Goal: Transaction & Acquisition: Purchase product/service

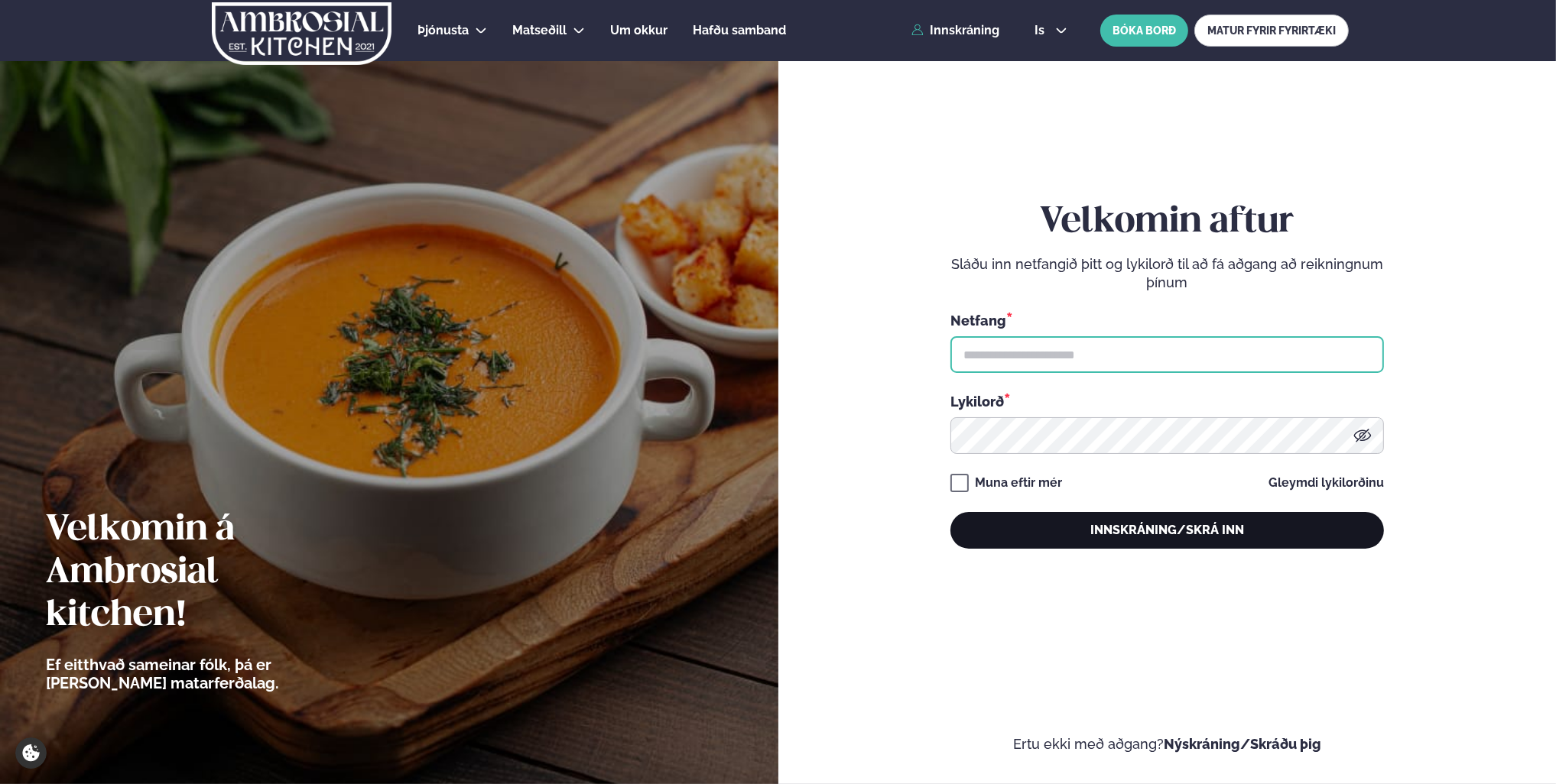
type input "**********"
click at [1142, 535] on button "Innskráning/Skrá inn" at bounding box center [1168, 530] width 434 height 37
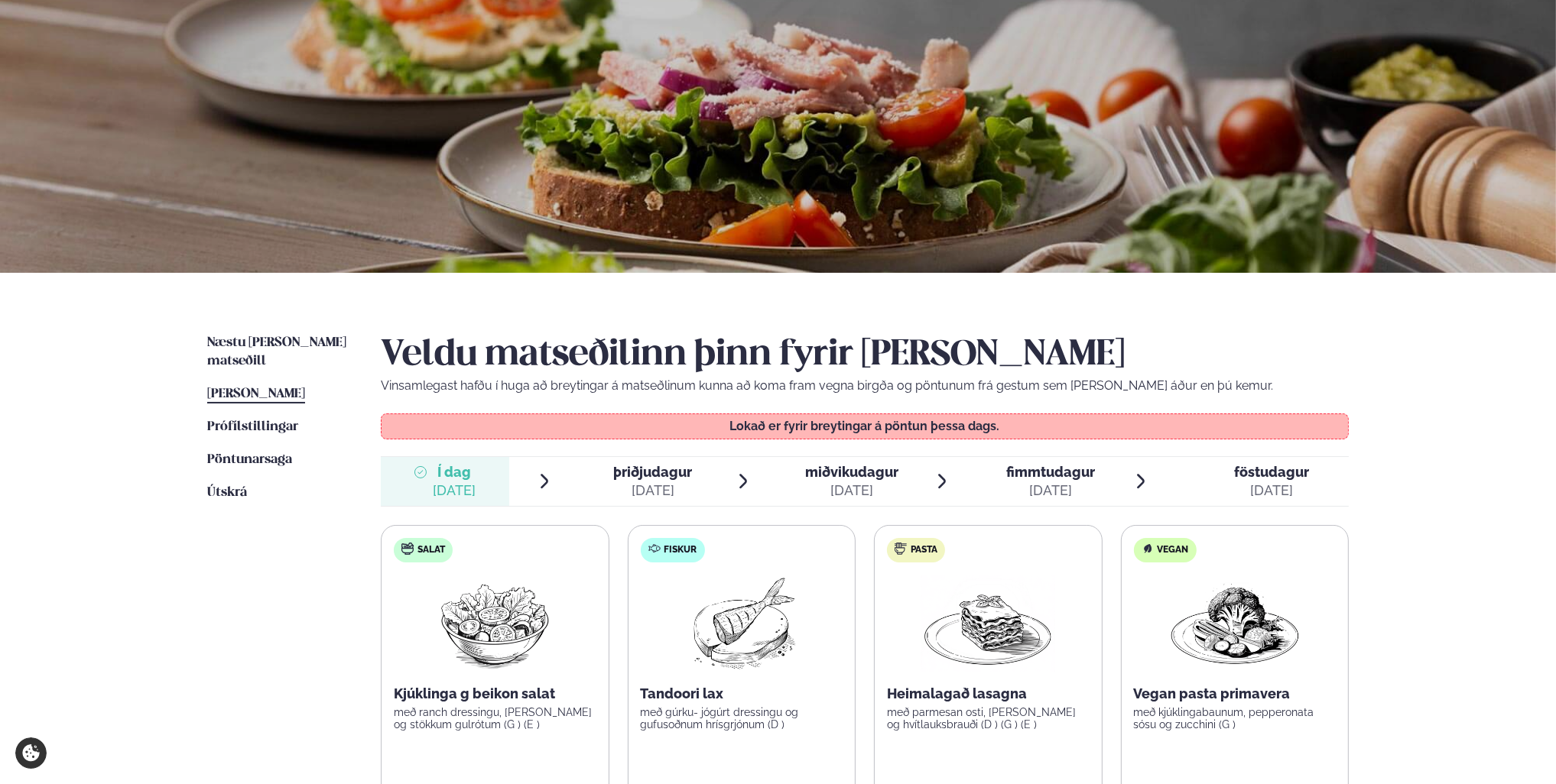
scroll to position [306, 0]
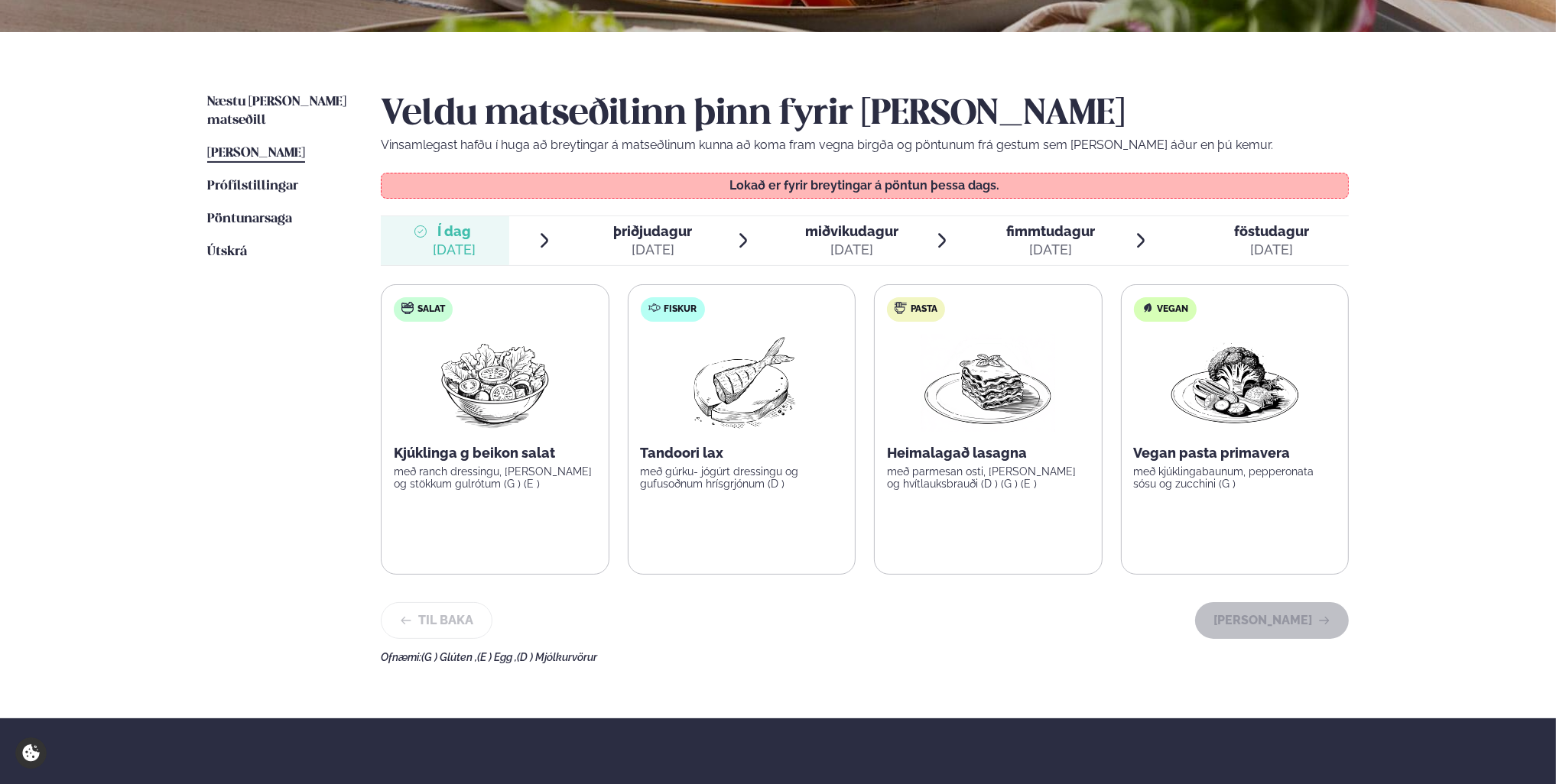
click at [930, 481] on p "með parmesan osti, [PERSON_NAME] og hvítlauksbrauði (D ) (G ) (E )" at bounding box center [988, 477] width 203 height 24
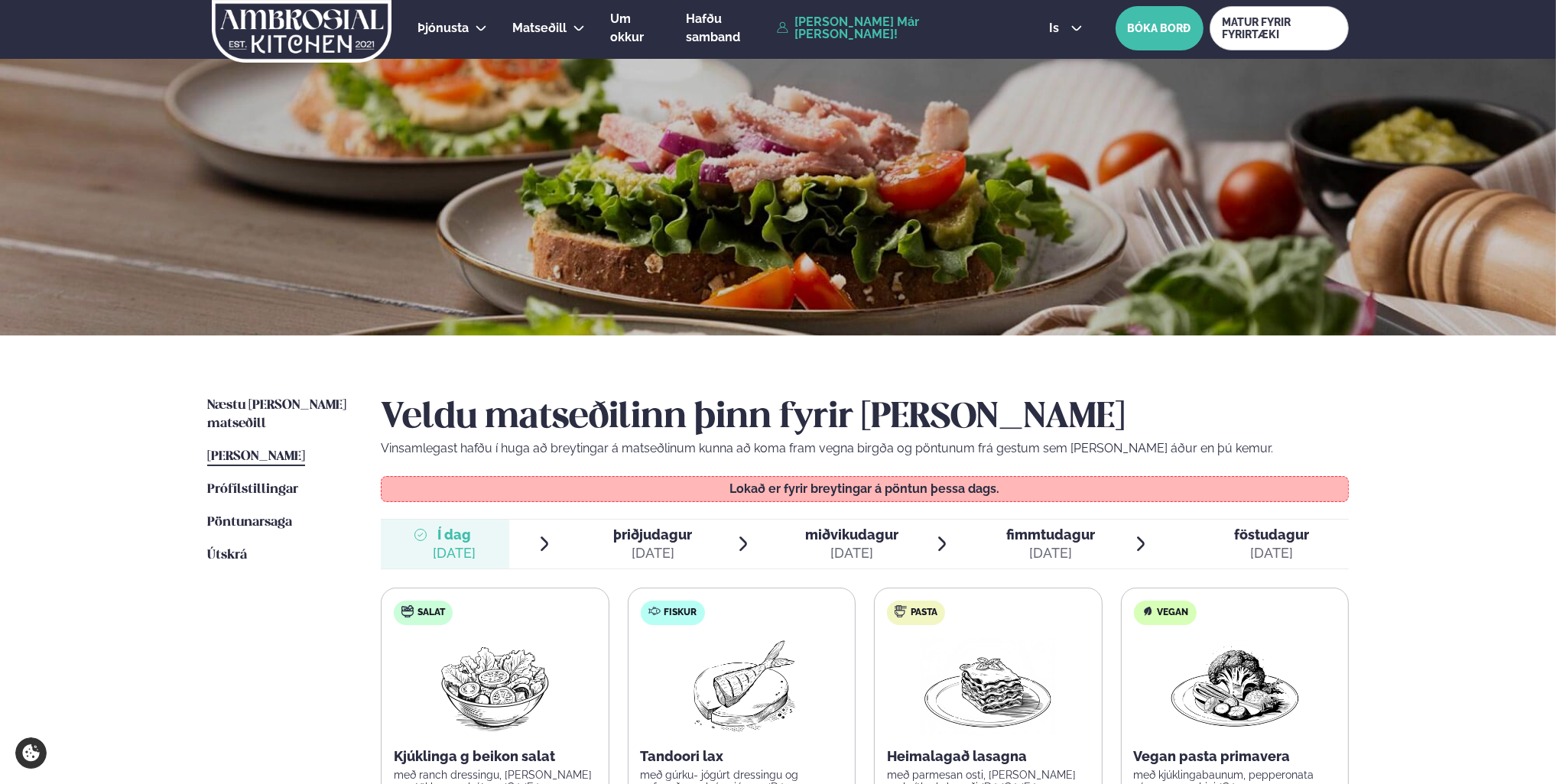
scroll to position [0, 0]
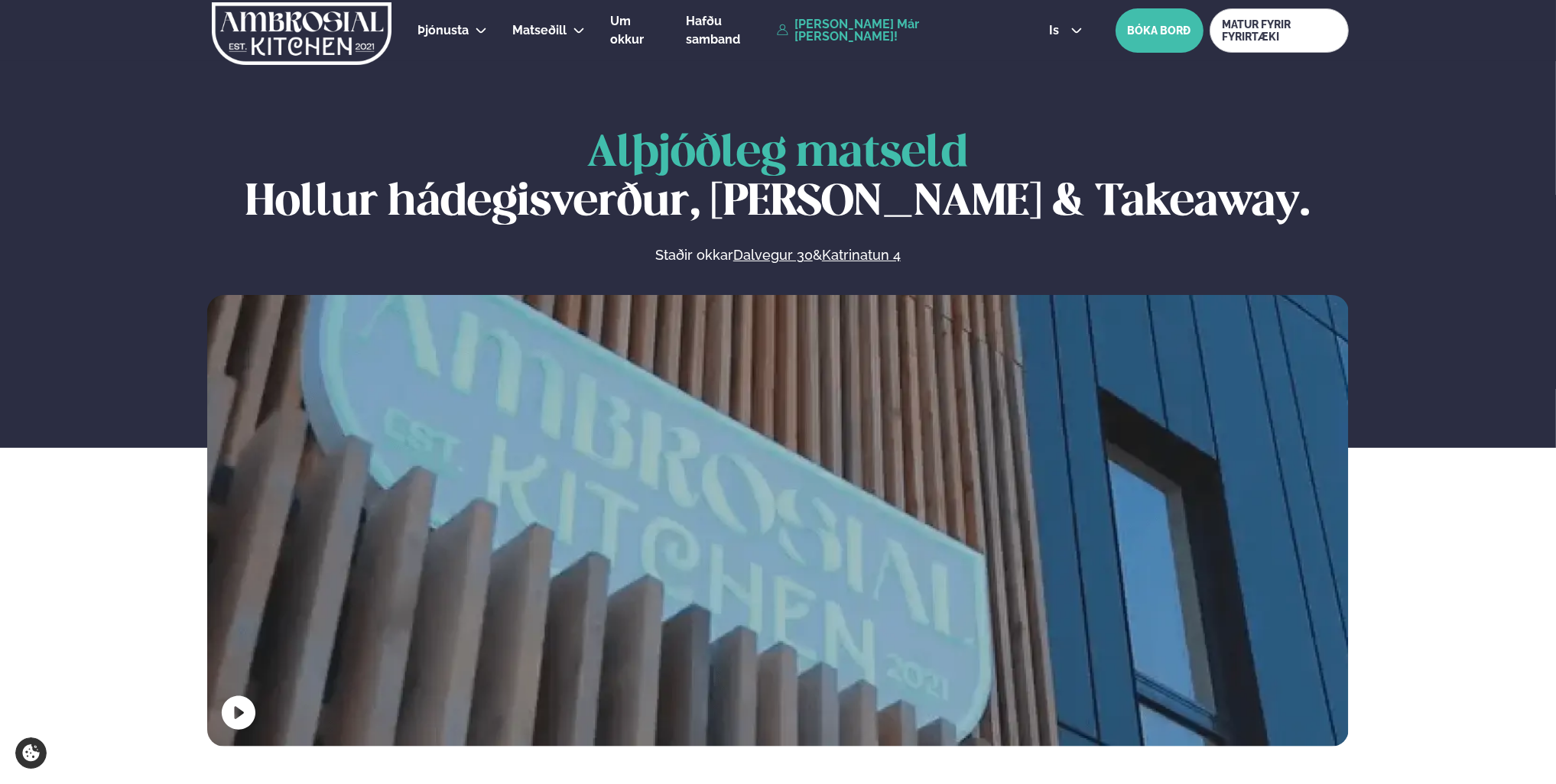
click at [933, 32] on link "[PERSON_NAME] Már [PERSON_NAME]!" at bounding box center [896, 30] width 237 height 24
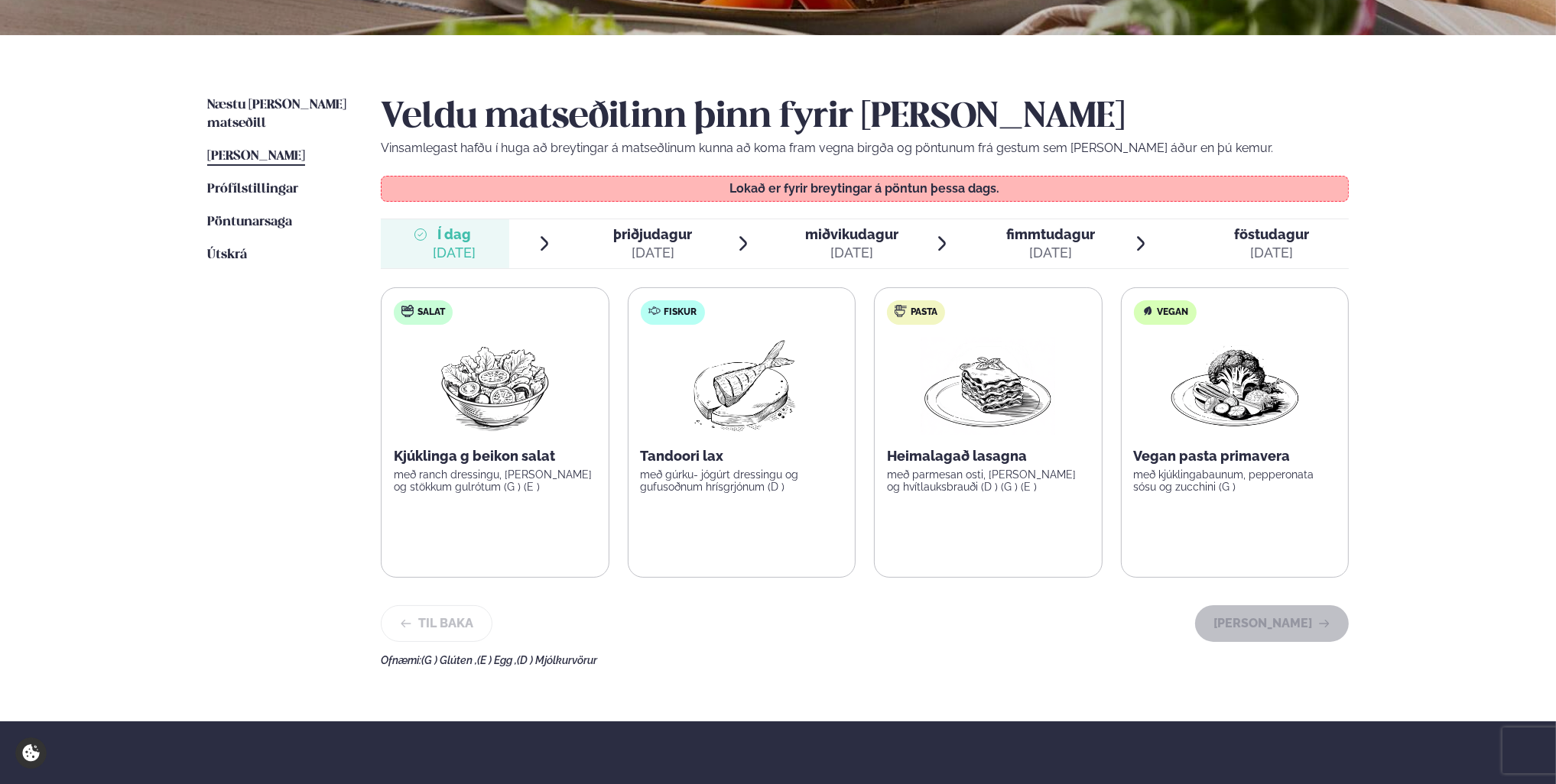
scroll to position [306, 0]
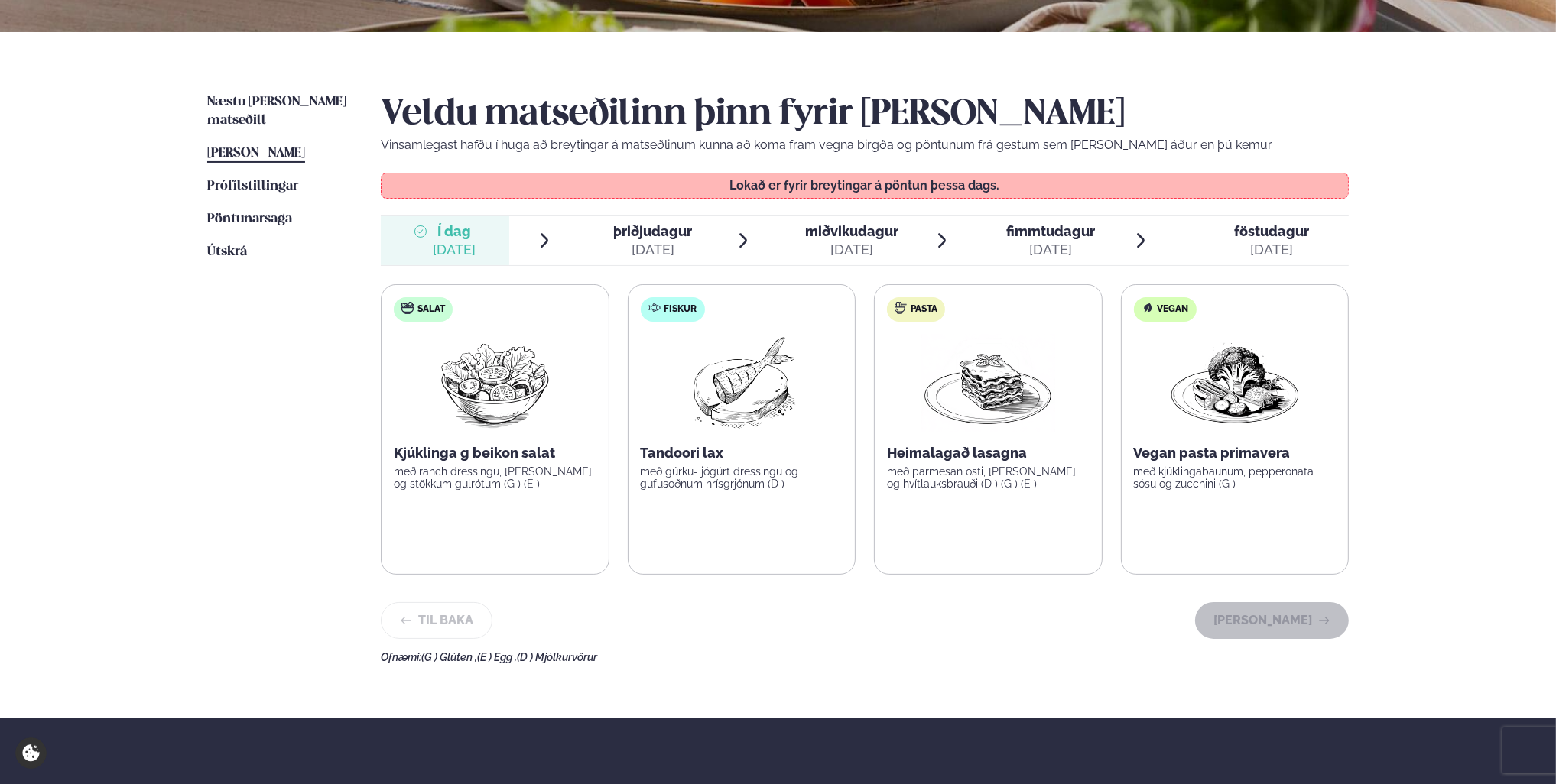
click at [1012, 404] on img at bounding box center [988, 383] width 135 height 98
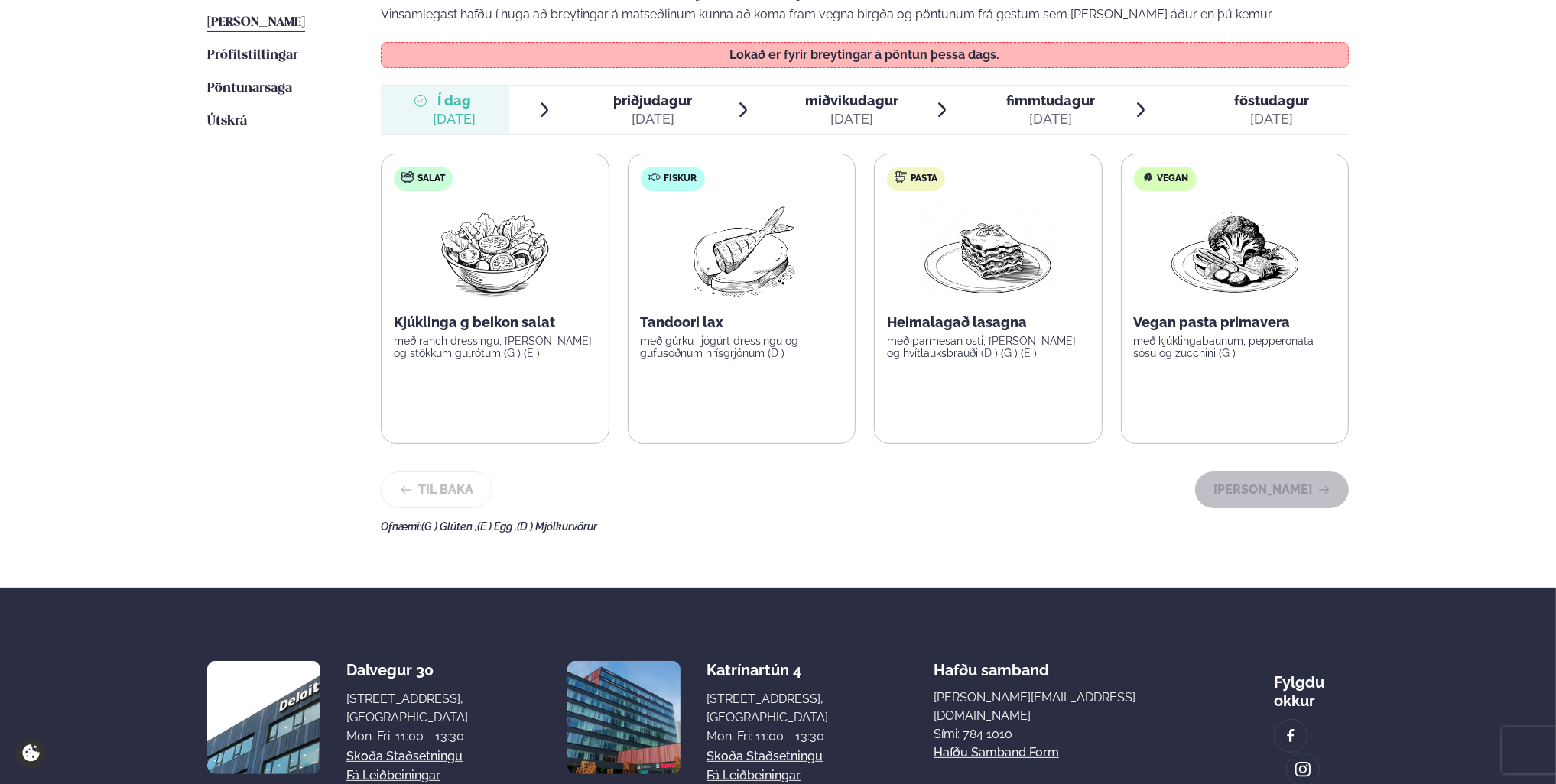
scroll to position [459, 0]
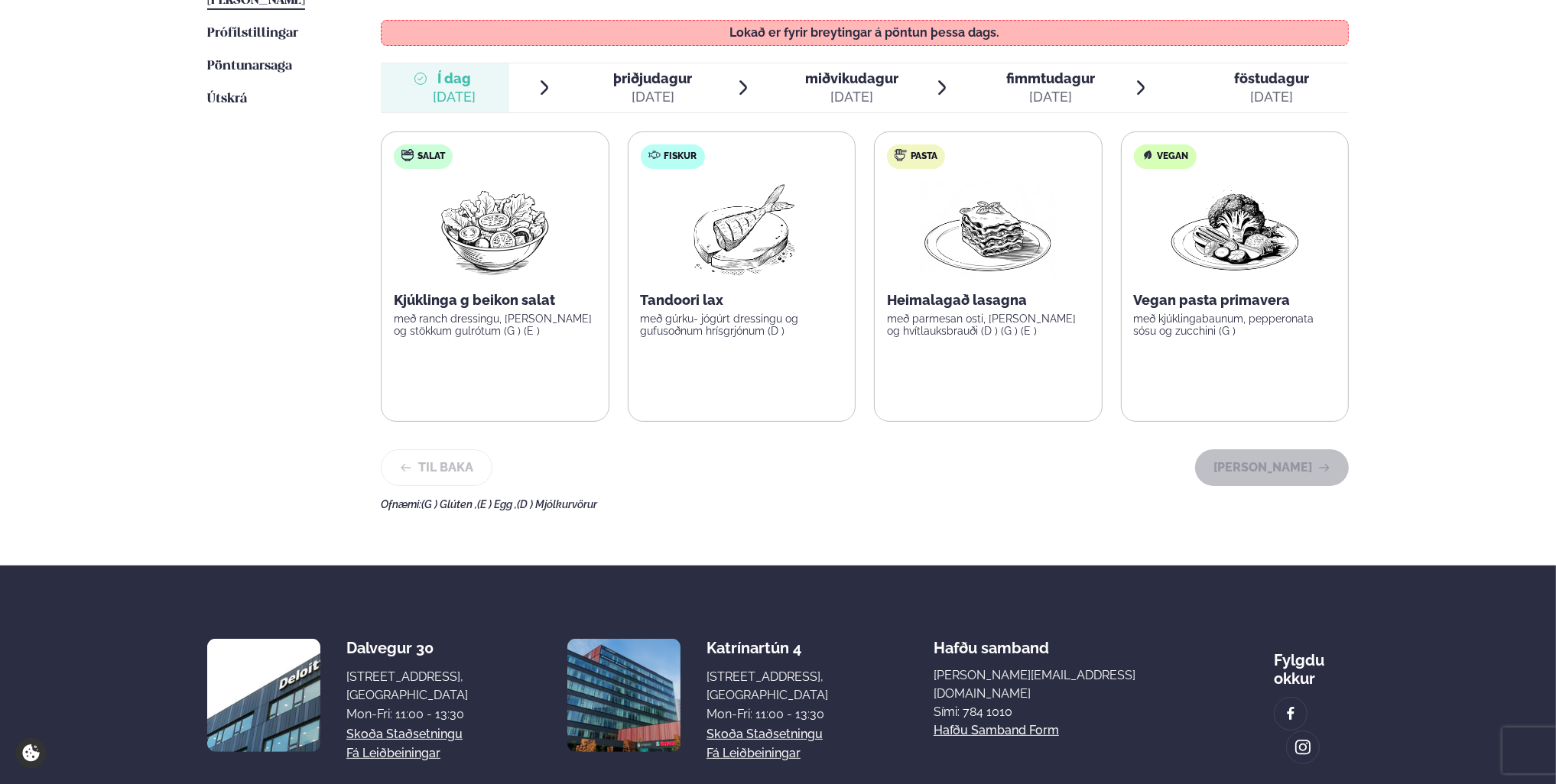
click at [443, 88] on div "[DATE]" at bounding box center [454, 96] width 43 height 18
click at [666, 83] on span "þriðjudagur" at bounding box center [653, 78] width 79 height 16
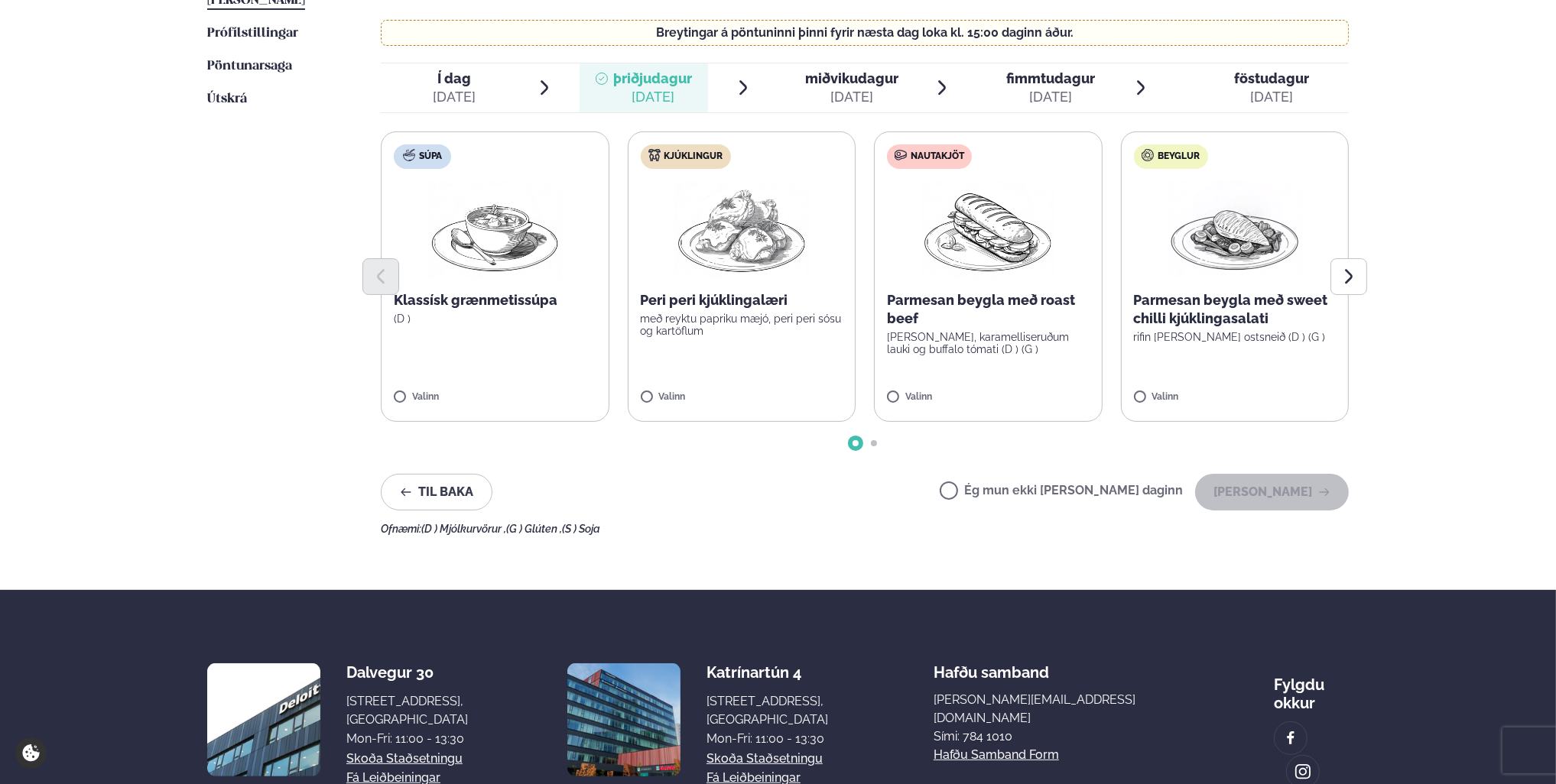
click at [479, 99] on span "Í dag Í d. [DATE]" at bounding box center [445, 88] width 129 height 49
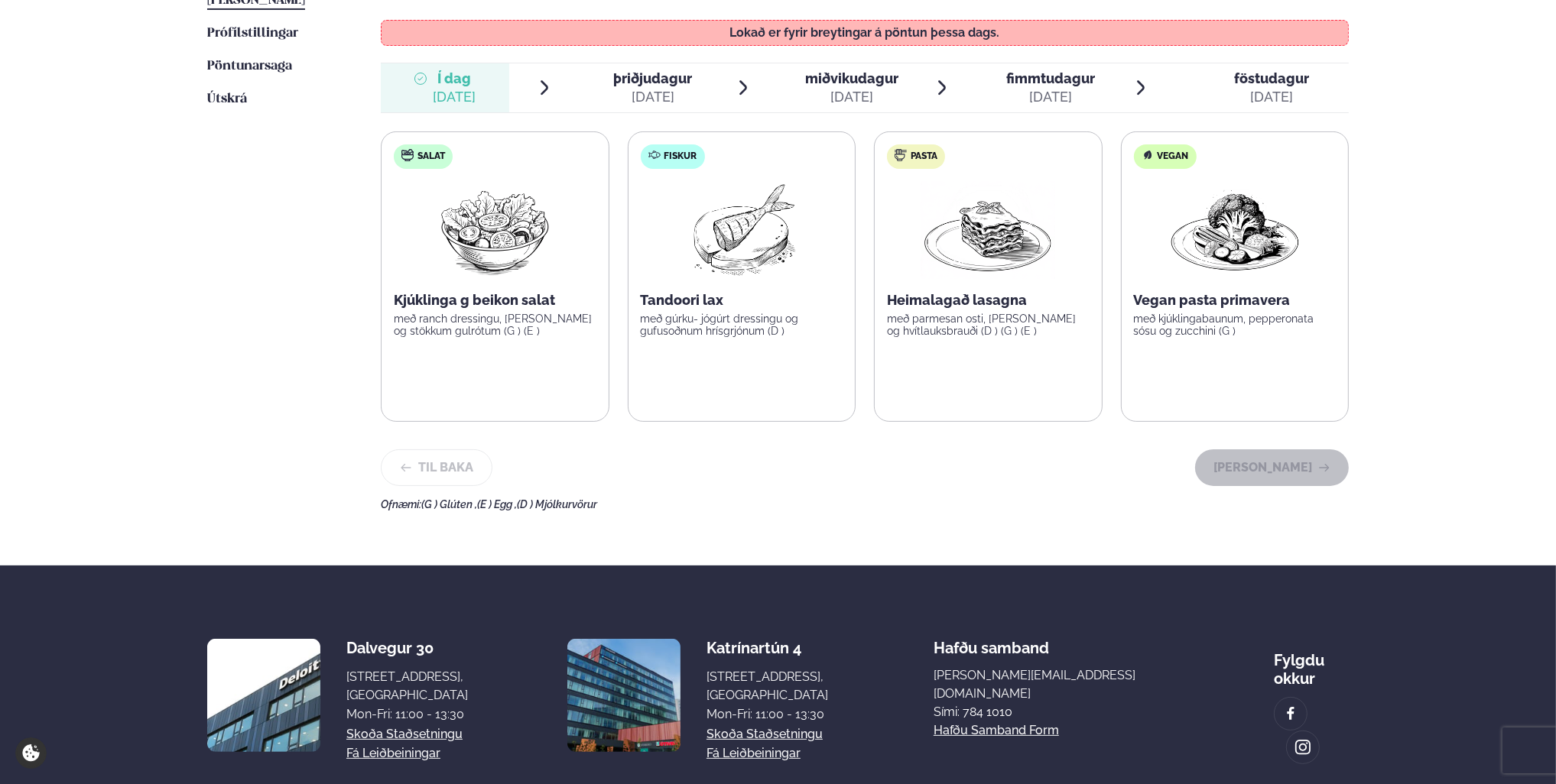
click at [489, 226] on img at bounding box center [496, 230] width 136 height 98
click at [484, 76] on span "Í dag Í d. [DATE]" at bounding box center [445, 88] width 129 height 49
click at [954, 263] on img at bounding box center [988, 230] width 135 height 98
click at [672, 71] on span "þriðjudagur" at bounding box center [653, 78] width 79 height 16
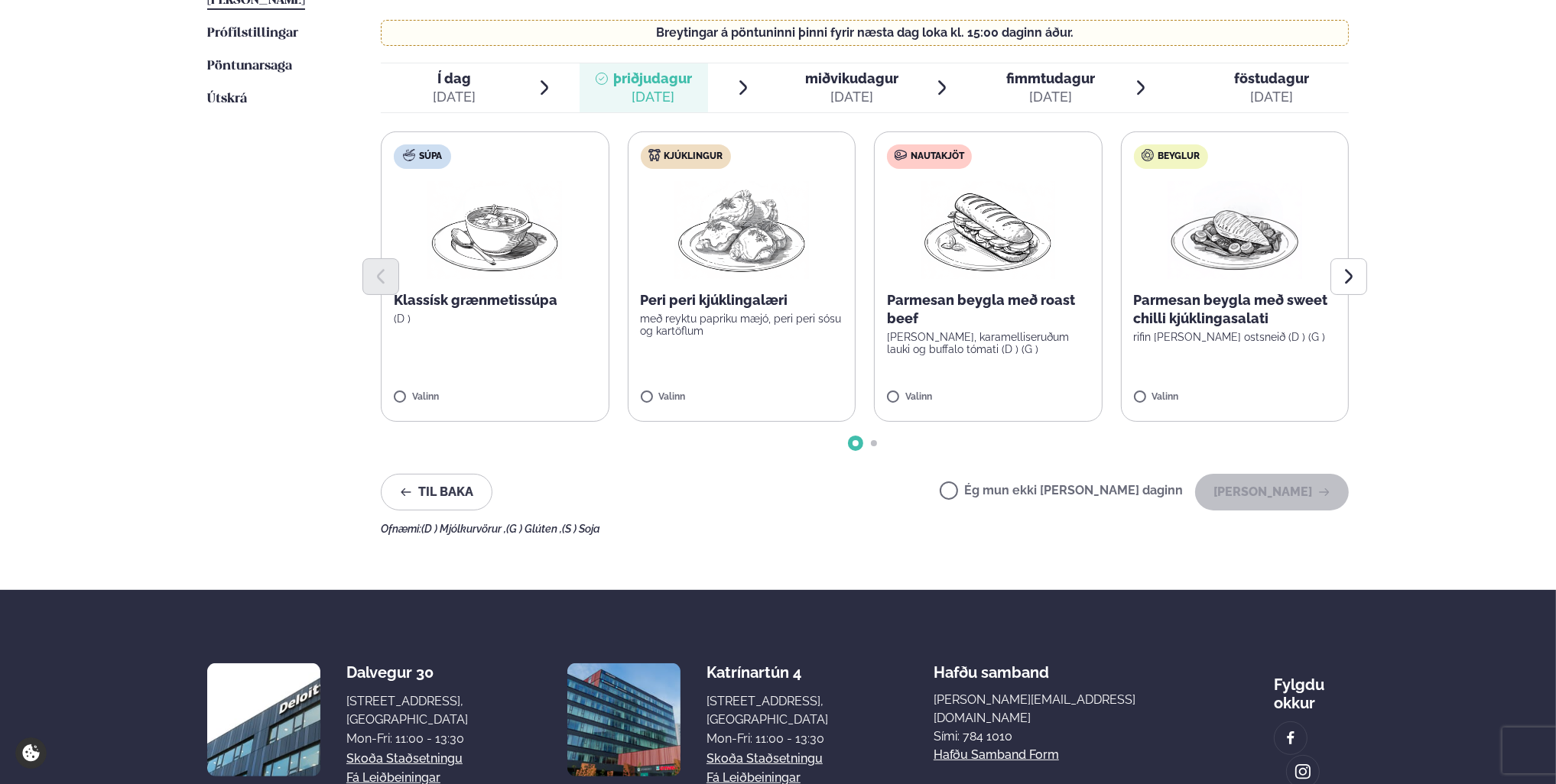
click at [761, 329] on p "með reyktu papriku mæjó, peri peri sósu og kartöflum" at bounding box center [742, 324] width 203 height 24
click at [1262, 484] on button "[PERSON_NAME]" at bounding box center [1272, 492] width 154 height 37
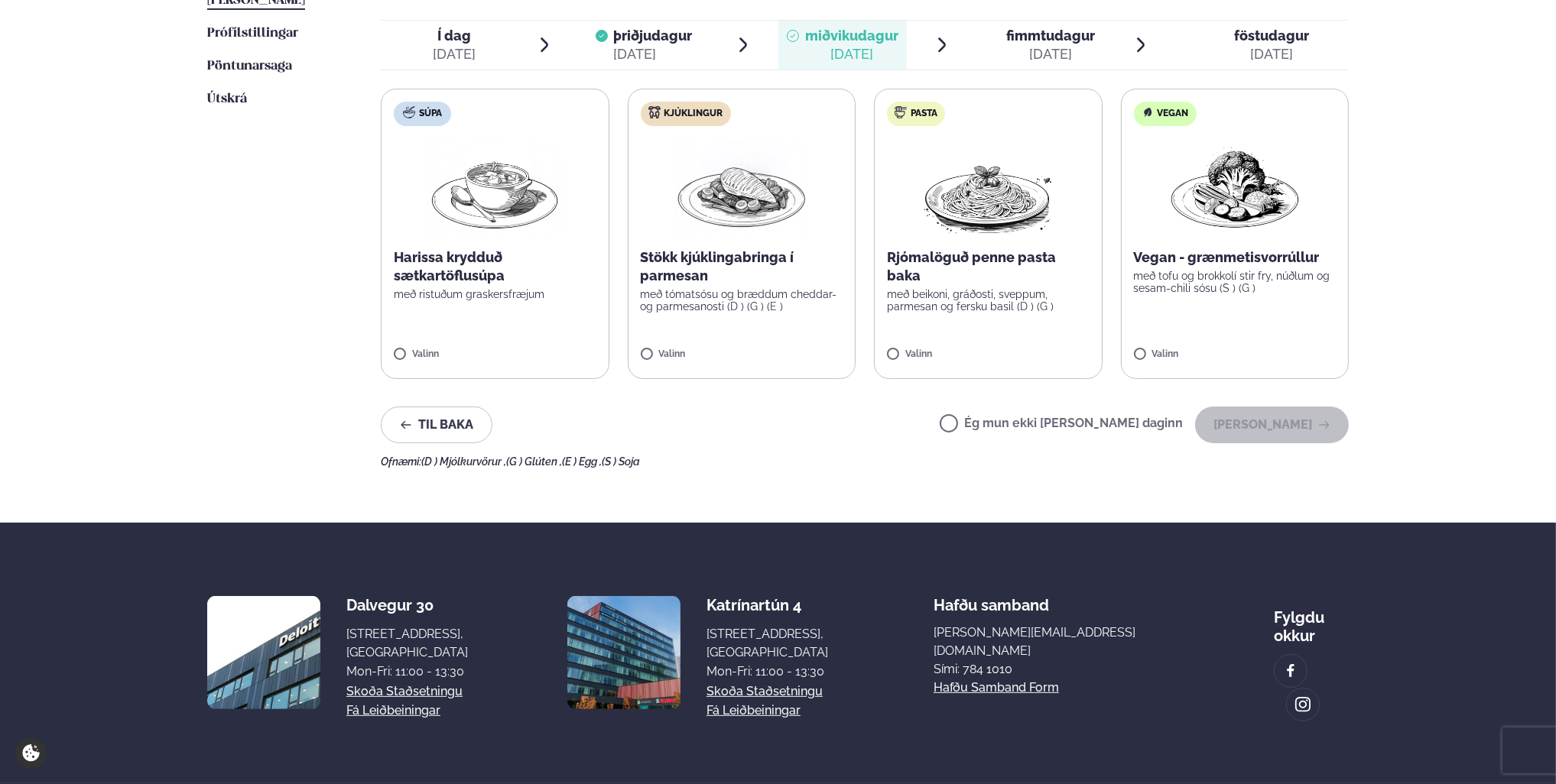
click at [748, 298] on p "með tómatsósu og bræddum cheddar- og parmesanosti (D ) (G ) (E )" at bounding box center [742, 300] width 203 height 24
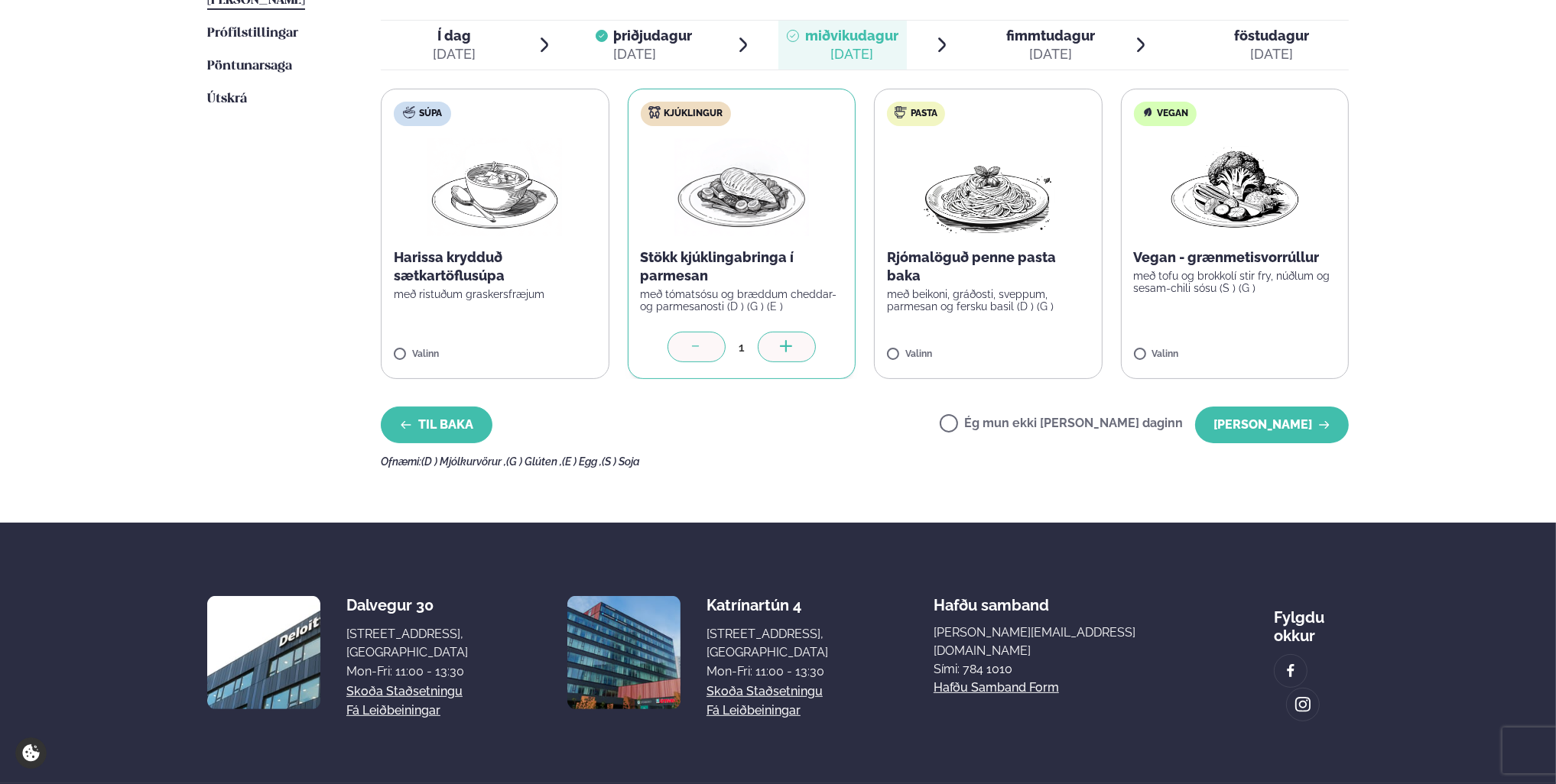
click at [458, 424] on button "Til baka" at bounding box center [437, 425] width 112 height 37
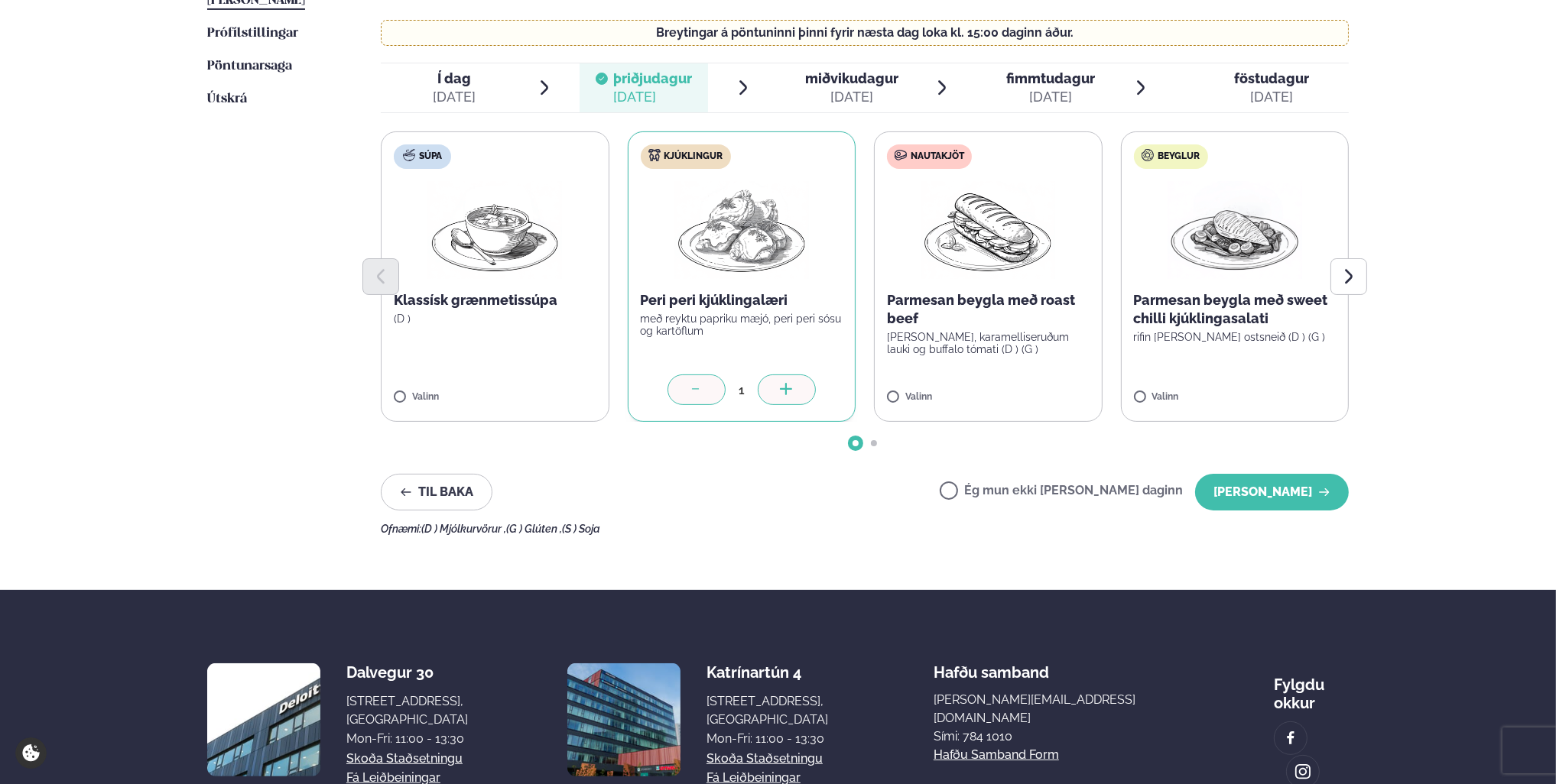
click at [694, 394] on icon at bounding box center [696, 390] width 15 height 15
click at [983, 348] on p "[PERSON_NAME], karamelliseruðum lauki og buffalo tómati (D ) (G )" at bounding box center [988, 343] width 203 height 24
click at [1240, 491] on button "[PERSON_NAME]" at bounding box center [1272, 492] width 154 height 37
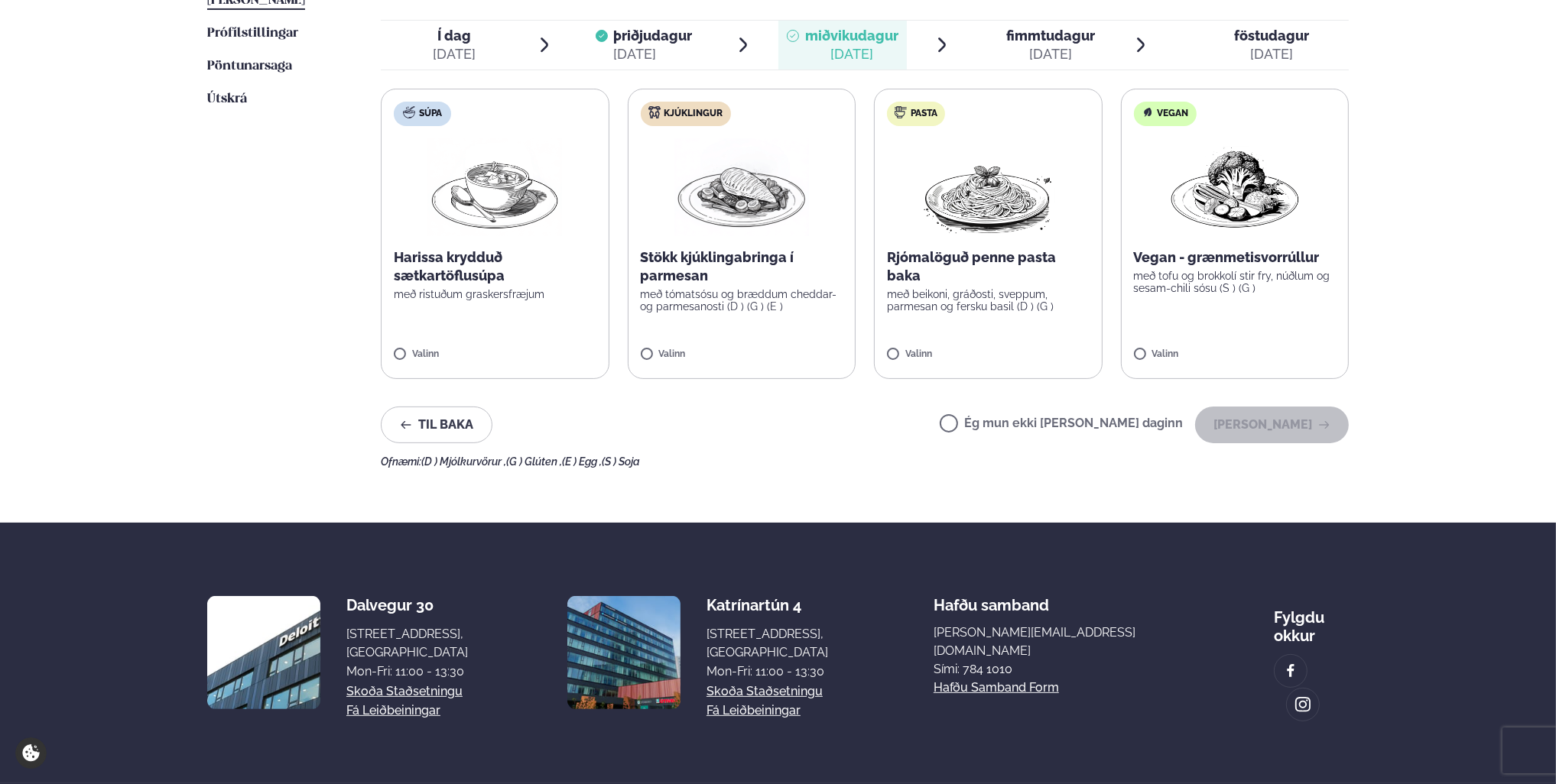
click at [737, 348] on label "Kjúklingur Stökk kjúklingabringa í parmesan með tómatsósu og bræddum cheddar- o…" at bounding box center [742, 233] width 229 height 290
click at [1273, 422] on button "[PERSON_NAME]" at bounding box center [1272, 425] width 154 height 37
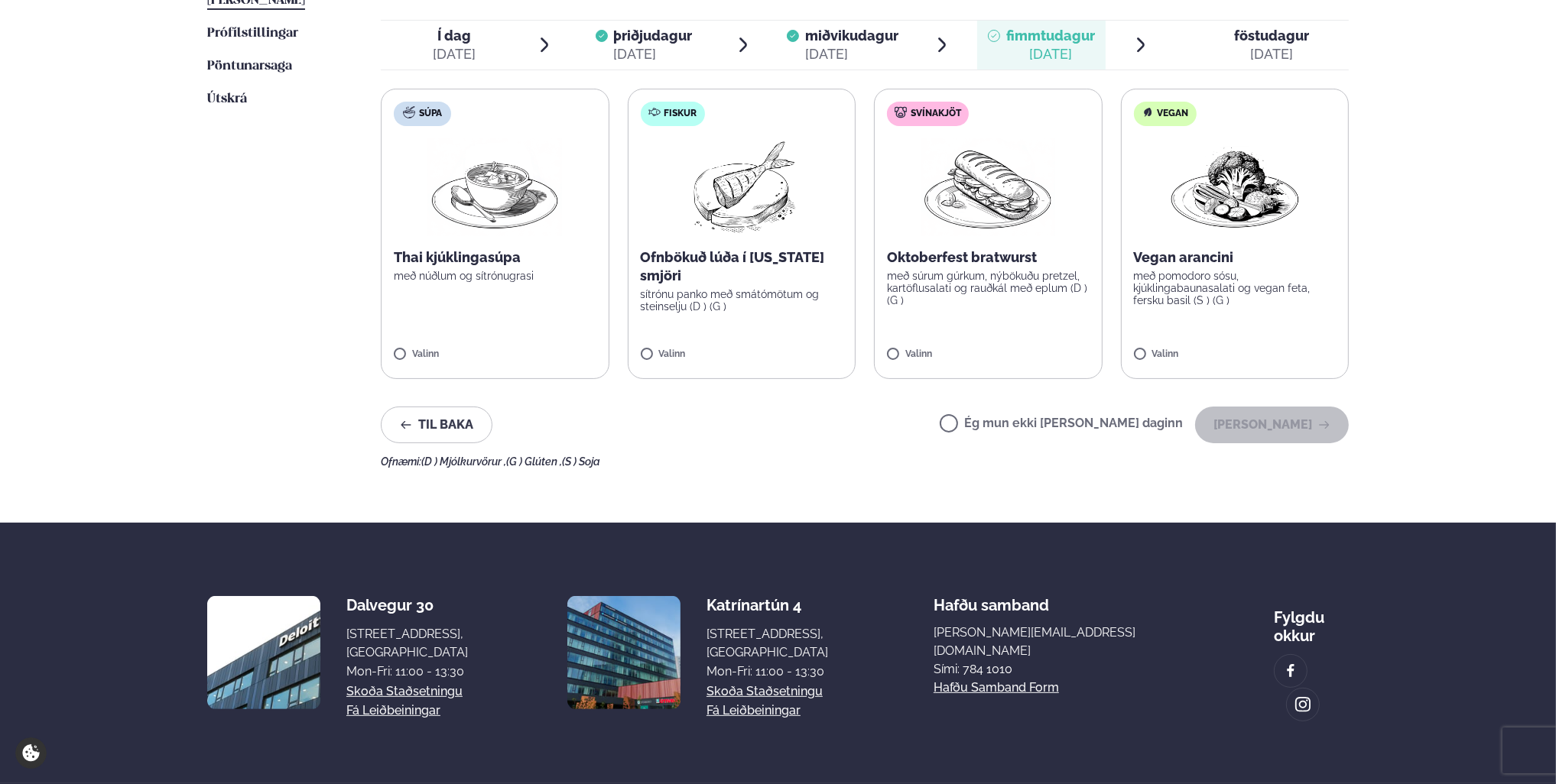
click at [784, 303] on p "sítrónu panko með smátómötum og steinselju (D ) (G )" at bounding box center [742, 300] width 203 height 24
click at [1284, 425] on button "[PERSON_NAME]" at bounding box center [1272, 425] width 154 height 37
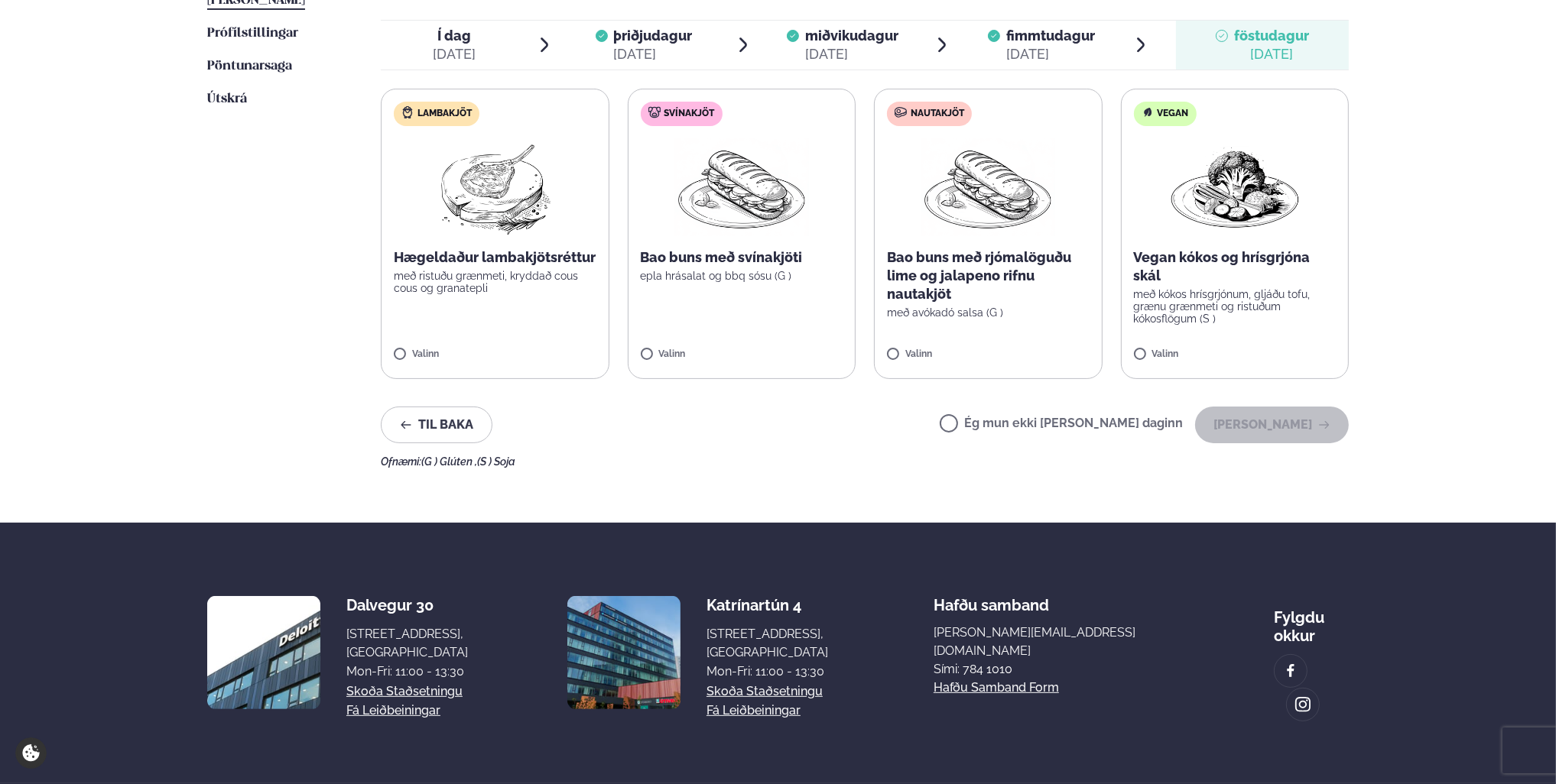
click at [986, 284] on p "Bao buns með rjómalöguðu lime og jalapeno rifnu nautakjöt" at bounding box center [988, 276] width 203 height 55
click at [1259, 434] on button "[PERSON_NAME]" at bounding box center [1272, 425] width 154 height 37
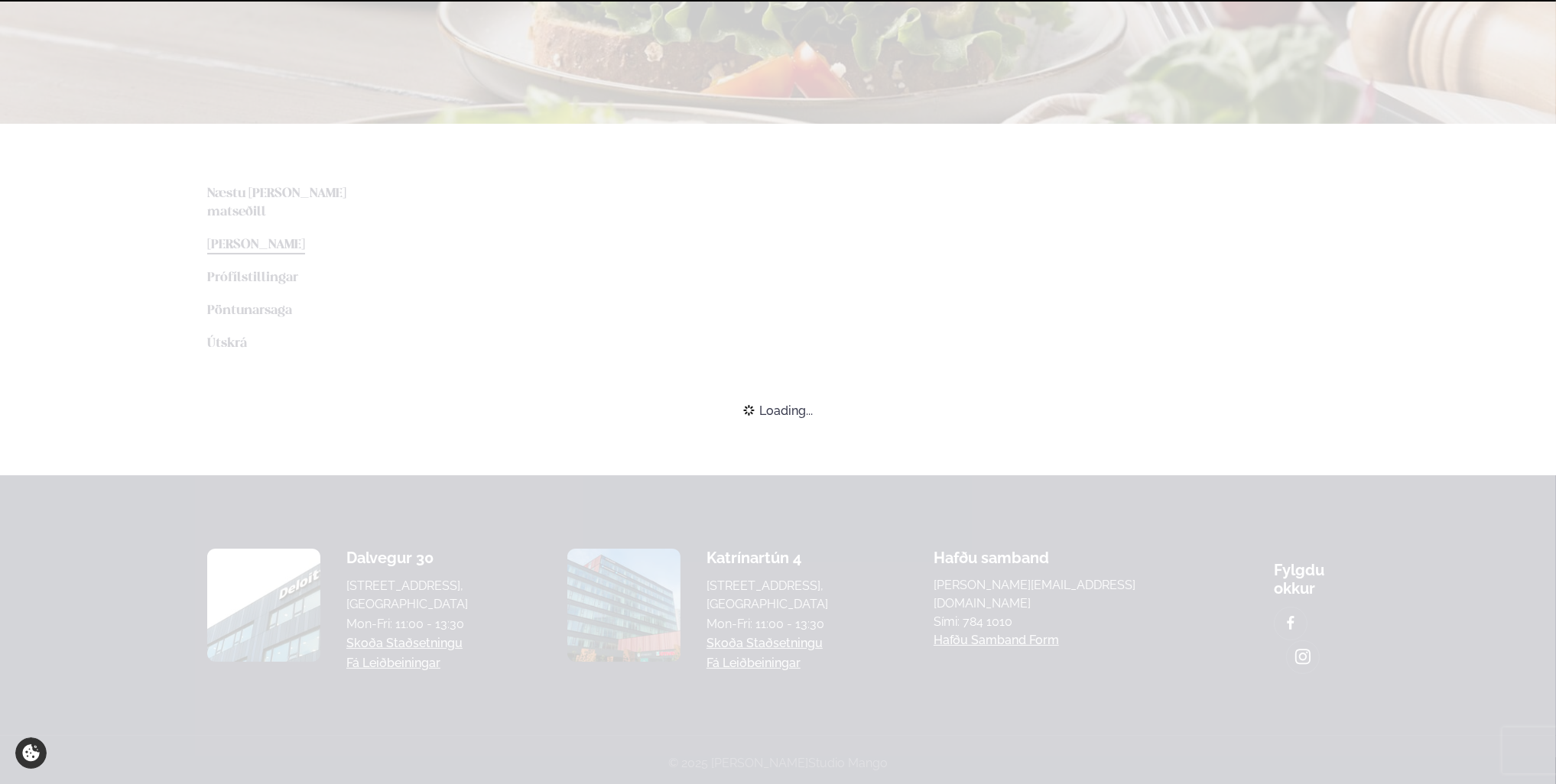
scroll to position [364, 0]
